Goal: Task Accomplishment & Management: Manage account settings

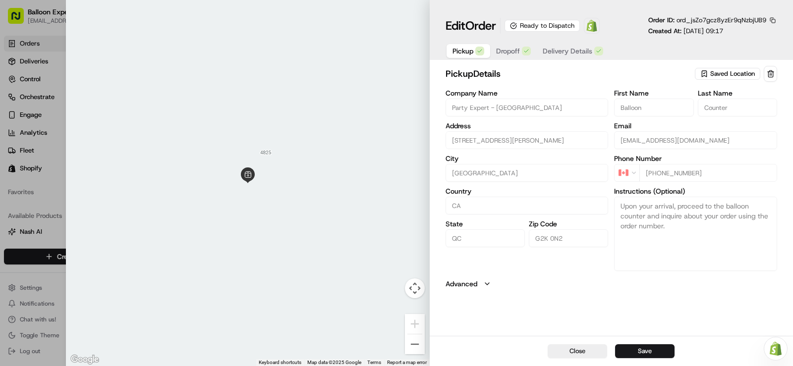
scroll to position [171, 0]
click at [26, 51] on div at bounding box center [396, 183] width 793 height 366
type input "+1"
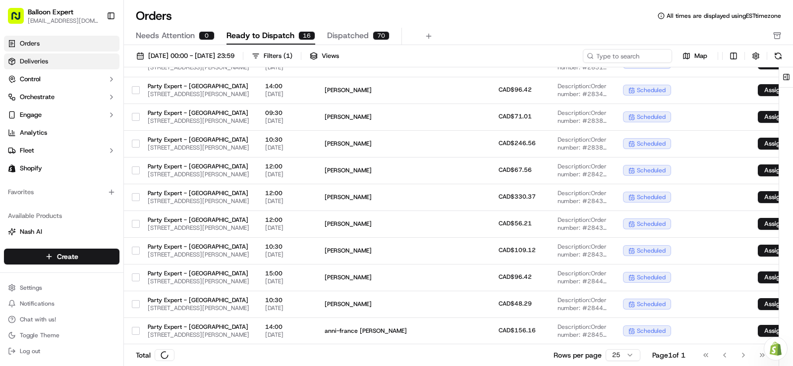
click at [29, 61] on span "Deliveries" at bounding box center [34, 61] width 28 height 9
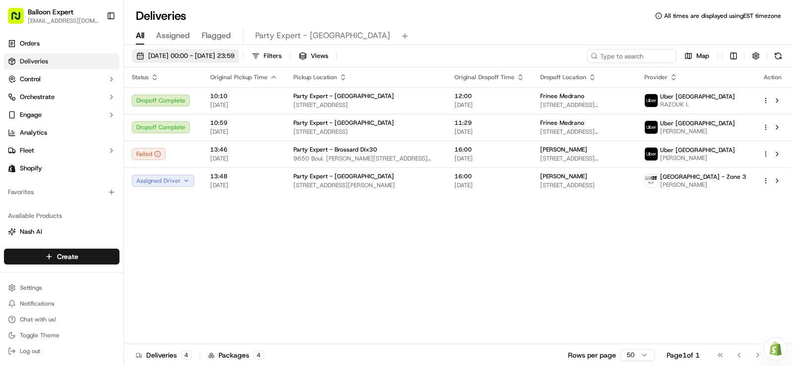
click at [235, 57] on span "[DATE] 00:00 - [DATE] 23:59" at bounding box center [191, 56] width 86 height 9
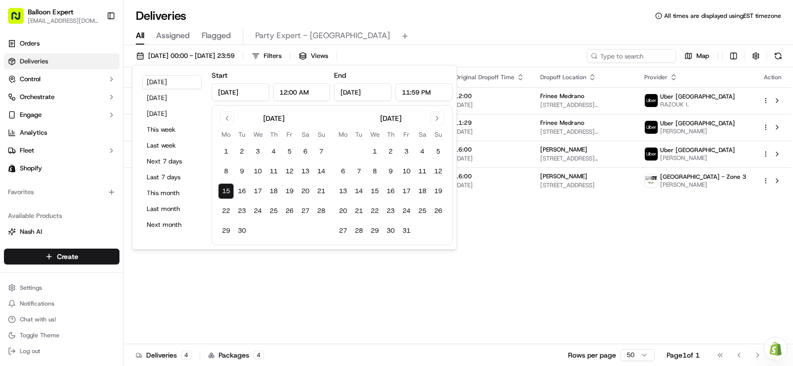
type input "[DATE]"
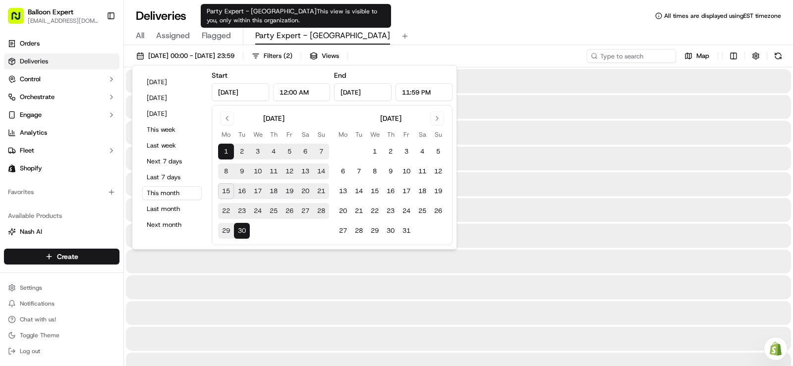
click at [293, 35] on span "Party Expert - [GEOGRAPHIC_DATA]" at bounding box center [322, 36] width 135 height 12
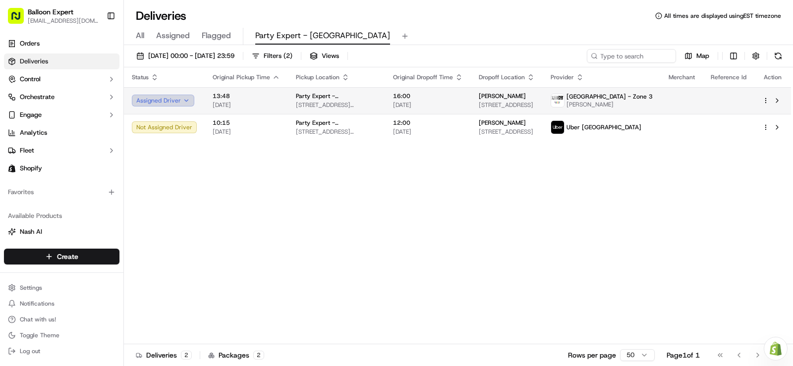
click at [177, 98] on button "Assigned Driver" at bounding box center [163, 101] width 62 height 12
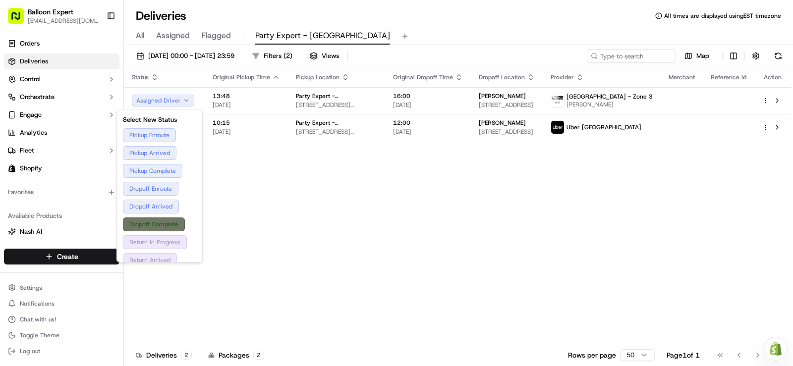
click at [145, 226] on button "Dropoff Complete" at bounding box center [159, 225] width 73 height 14
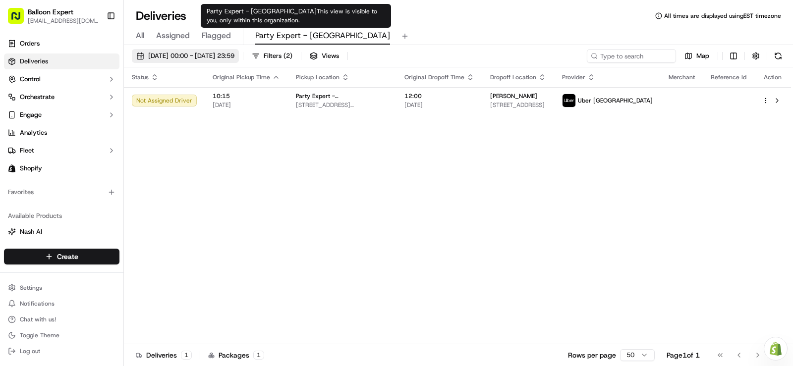
click at [235, 52] on span "[DATE] 00:00 - [DATE] 23:59" at bounding box center [191, 56] width 86 height 9
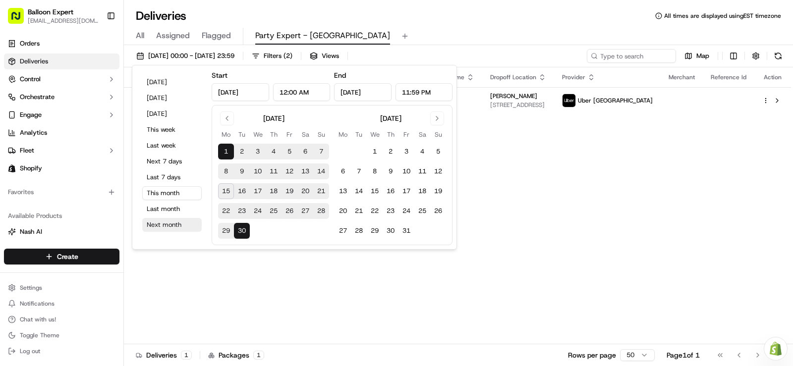
click at [181, 228] on button "Next month" at bounding box center [171, 225] width 59 height 14
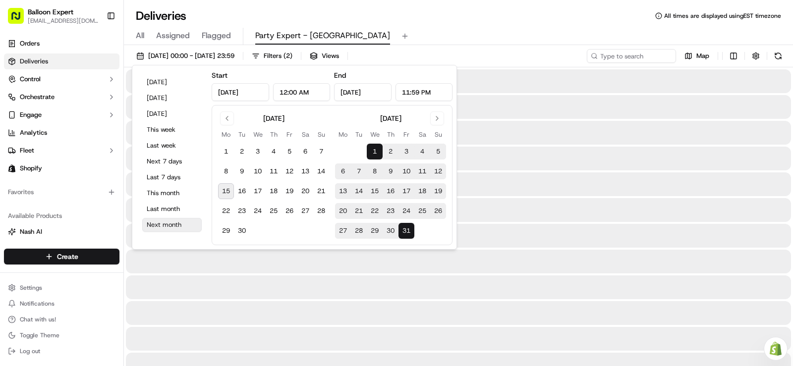
type input "Oct 1, 2025"
type input "Oct 31, 2025"
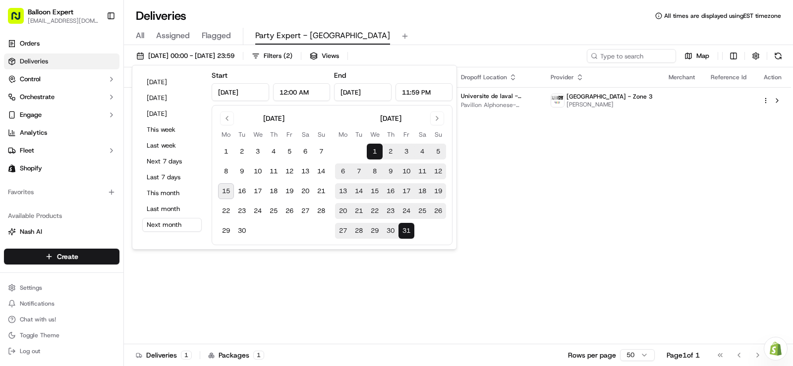
click at [575, 214] on div "Status Original Pickup Time Pickup Location Original Dropoff Time Dropoff Locat…" at bounding box center [457, 205] width 667 height 277
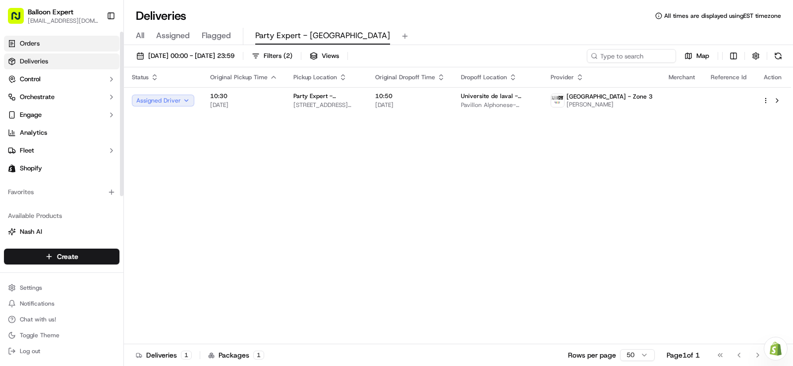
click at [76, 49] on link "Orders" at bounding box center [62, 44] width 116 height 16
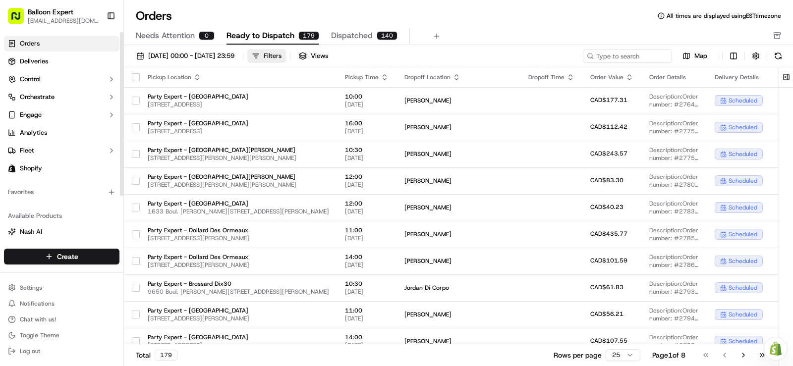
click at [286, 57] on button "Filters" at bounding box center [266, 56] width 39 height 14
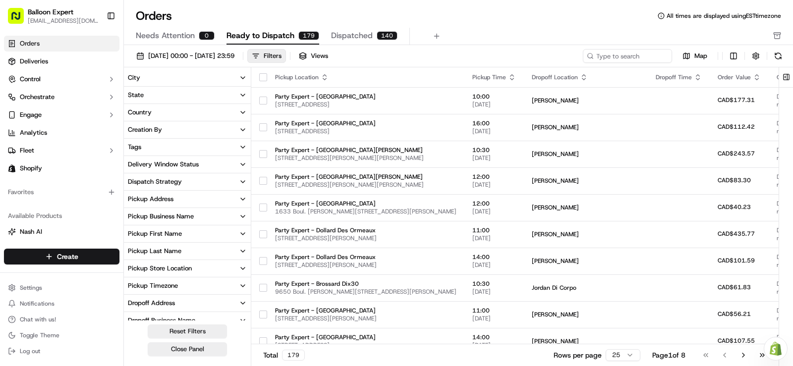
click at [234, 265] on button "Pickup Store Location" at bounding box center [187, 268] width 127 height 17
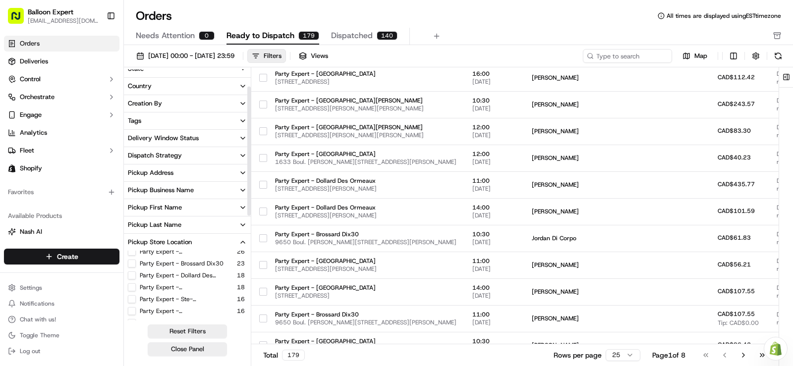
scroll to position [50, 0]
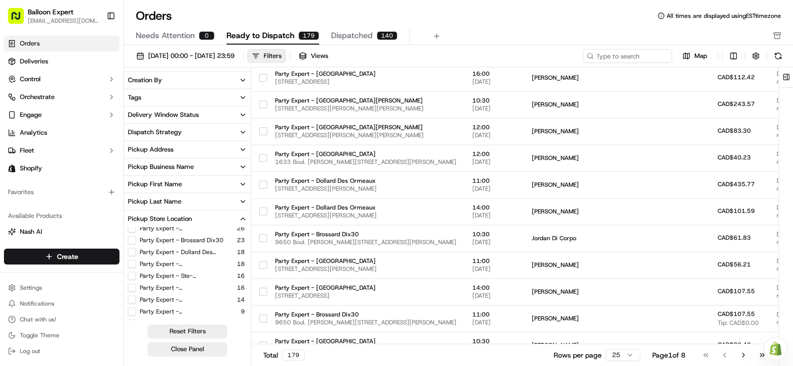
click at [128, 289] on button "Party Expert - [GEOGRAPHIC_DATA]" at bounding box center [132, 288] width 8 height 8
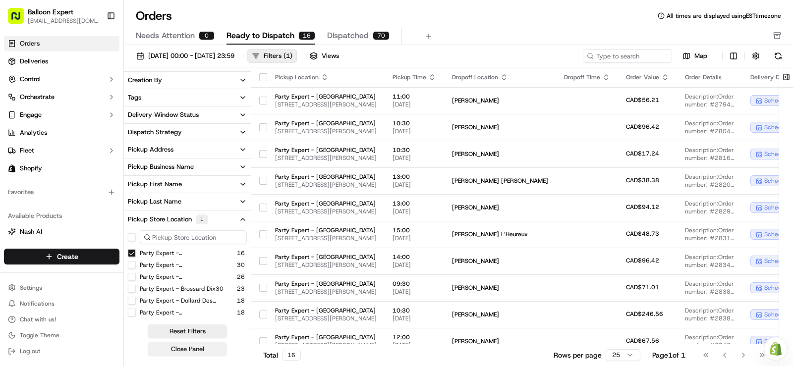
click at [193, 350] on button "Close Panel" at bounding box center [187, 350] width 79 height 14
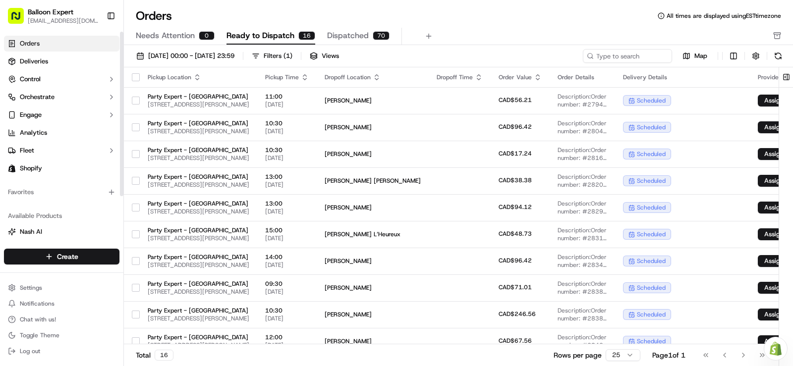
click at [35, 45] on span "Orders" at bounding box center [30, 43] width 20 height 9
click at [231, 53] on span "[DATE] 00:00 - [DATE] 23:59" at bounding box center [191, 56] width 86 height 9
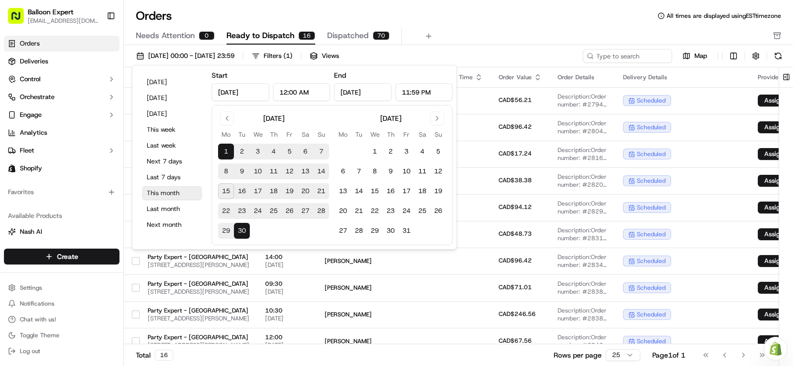
click at [158, 195] on button "This month" at bounding box center [171, 193] width 59 height 14
